Goal: Task Accomplishment & Management: Complete application form

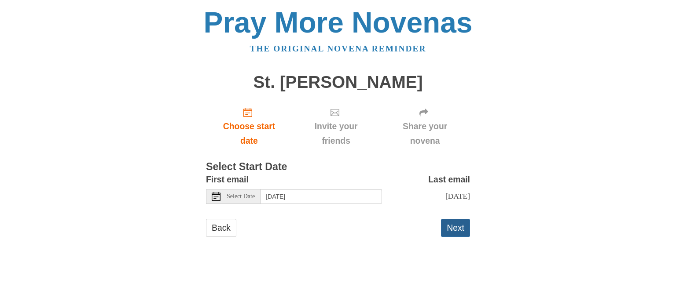
click at [467, 232] on button "Next" at bounding box center [455, 228] width 29 height 18
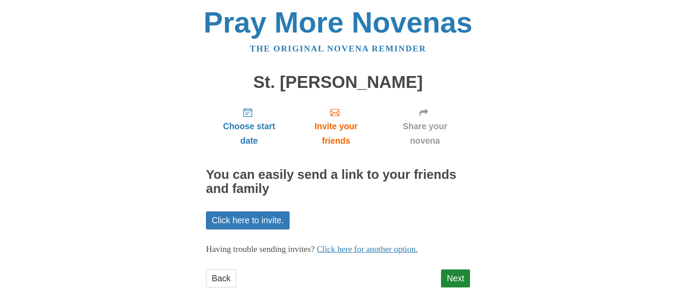
scroll to position [15, 0]
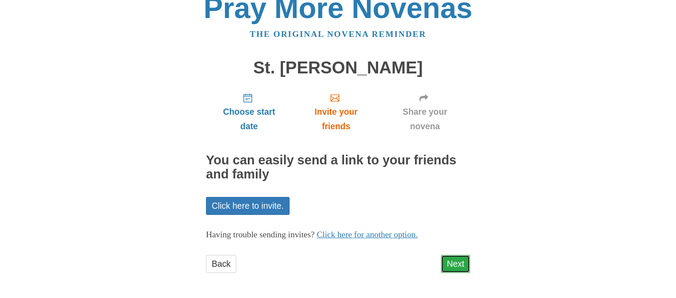
click at [466, 266] on link "Next" at bounding box center [455, 264] width 29 height 18
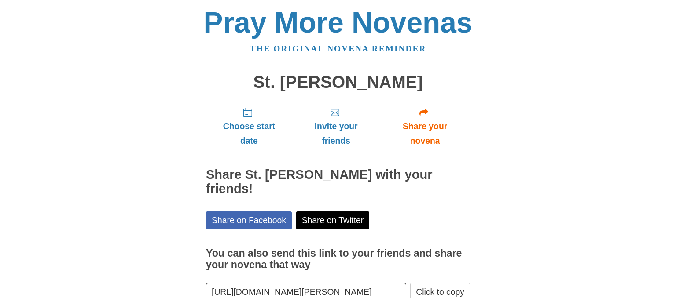
scroll to position [40, 0]
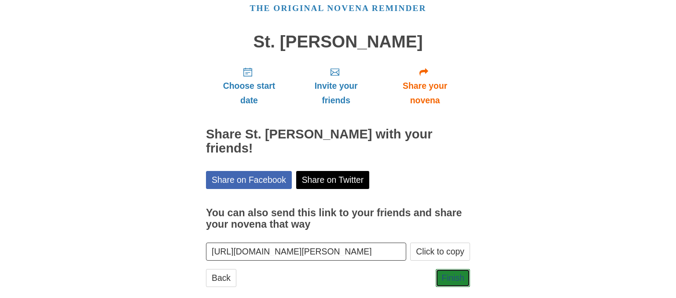
click at [466, 269] on link "Finish" at bounding box center [453, 278] width 34 height 18
